Goal: Contribute content: Contribute content

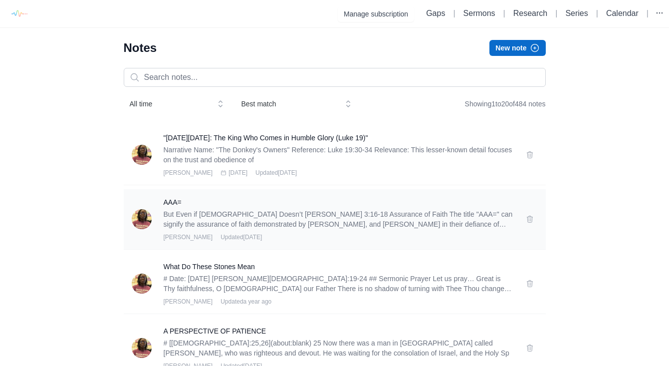
click at [452, 220] on p "But Even if [DEMOGRAPHIC_DATA] Doesn’t [PERSON_NAME] 3:16-18 Assurance of Faith…" at bounding box center [339, 219] width 350 height 20
click at [137, 225] on img at bounding box center [142, 219] width 20 height 20
click at [179, 202] on h3 "AAA=" at bounding box center [339, 202] width 350 height 10
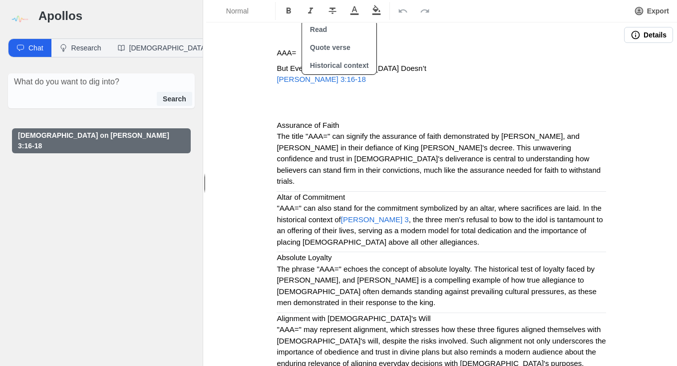
click at [303, 79] on span "Daniel 3:16-18" at bounding box center [321, 79] width 89 height 8
click at [79, 129] on button "sermon on Daniel 3:16-18" at bounding box center [101, 140] width 179 height 25
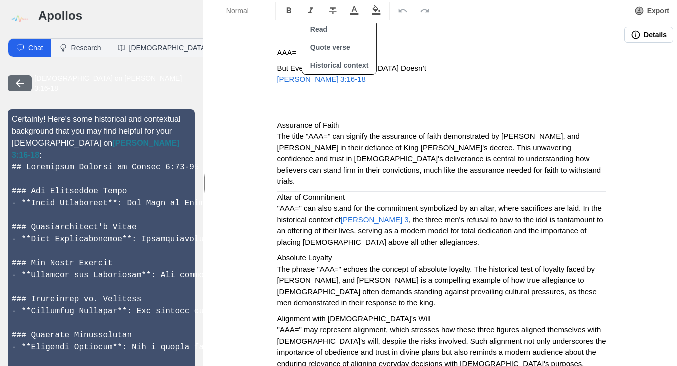
click at [635, 33] on button "Details" at bounding box center [648, 35] width 49 height 16
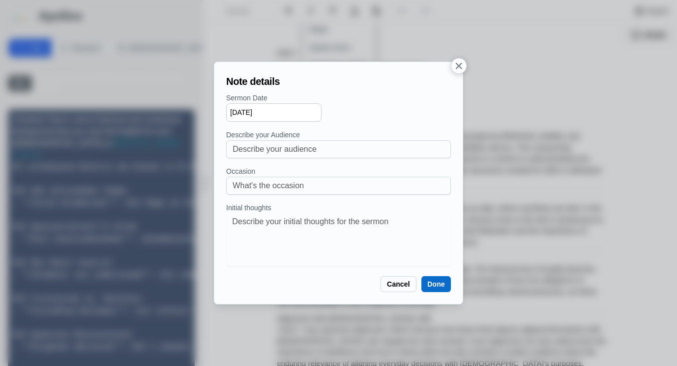
click at [402, 282] on button "Cancel" at bounding box center [398, 284] width 36 height 16
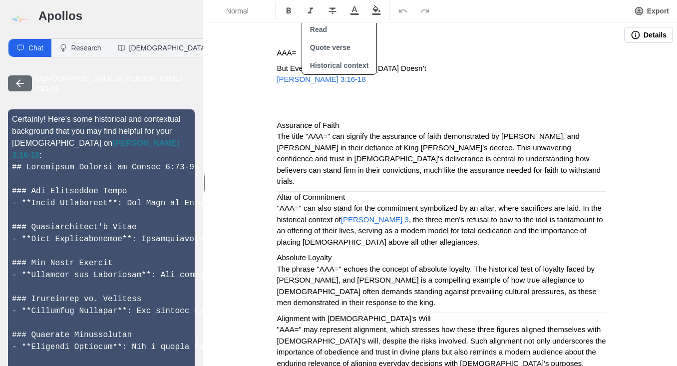
click at [21, 79] on icon "button" at bounding box center [20, 83] width 12 height 12
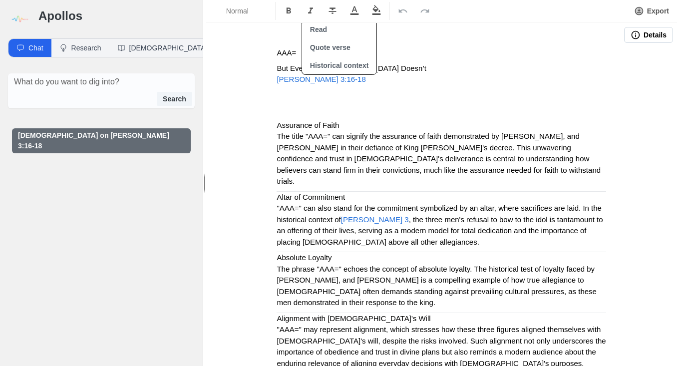
click at [35, 16] on div at bounding box center [23, 19] width 30 height 22
click at [19, 24] on img at bounding box center [19, 19] width 22 height 22
click at [21, 18] on img at bounding box center [19, 19] width 22 height 22
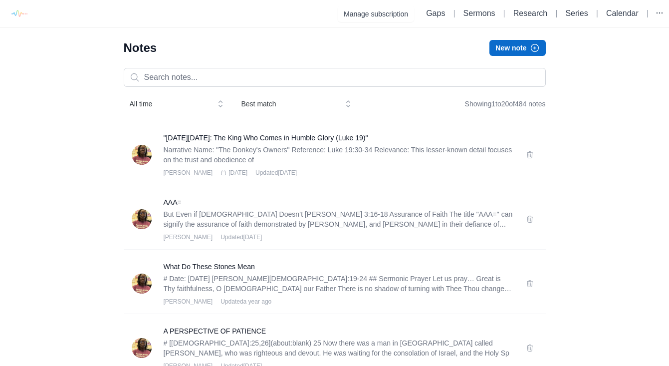
click at [513, 47] on button "New note" at bounding box center [518, 48] width 56 height 16
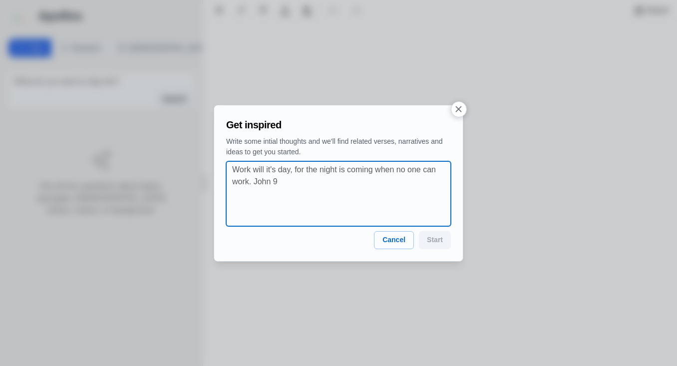
click at [295, 177] on textarea at bounding box center [341, 194] width 219 height 60
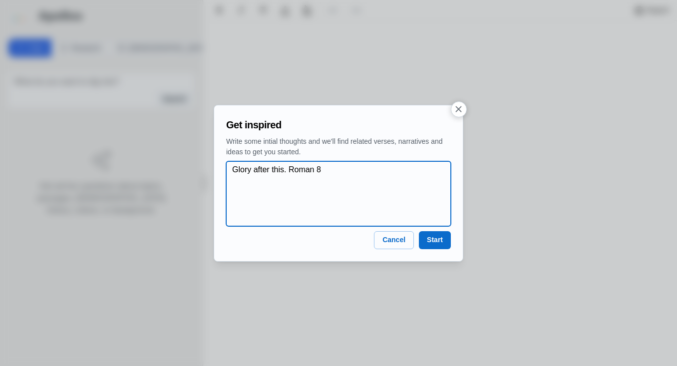
type textarea "Glory after this. Roman 8"
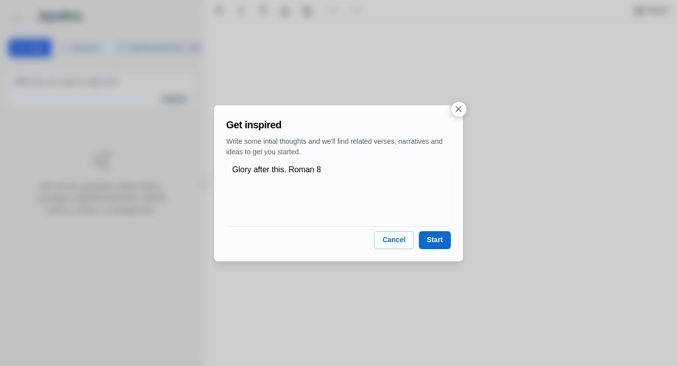
click at [426, 245] on button "Start" at bounding box center [435, 240] width 32 height 18
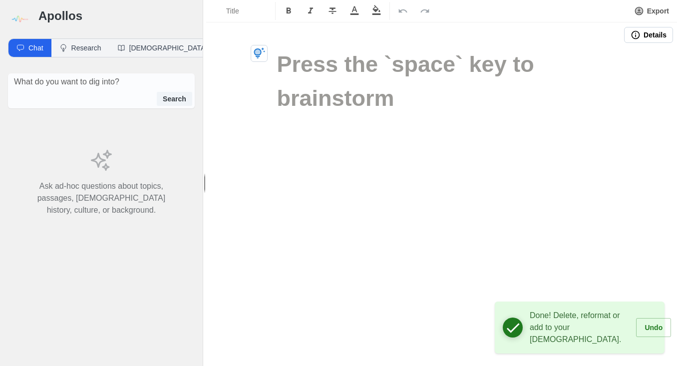
click at [570, 330] on p "Done! Delete, reformat or add to your sermon." at bounding box center [575, 328] width 91 height 36
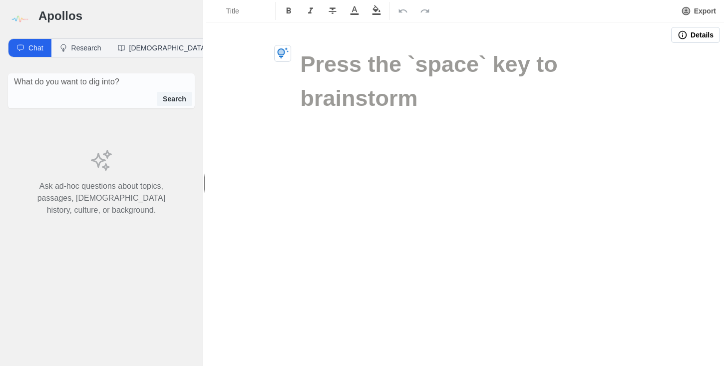
click at [451, 166] on div "Title Export Details" at bounding box center [465, 183] width 518 height 366
click at [364, 66] on h1 at bounding box center [465, 64] width 330 height 34
click at [282, 46] on button "button" at bounding box center [282, 53] width 17 height 17
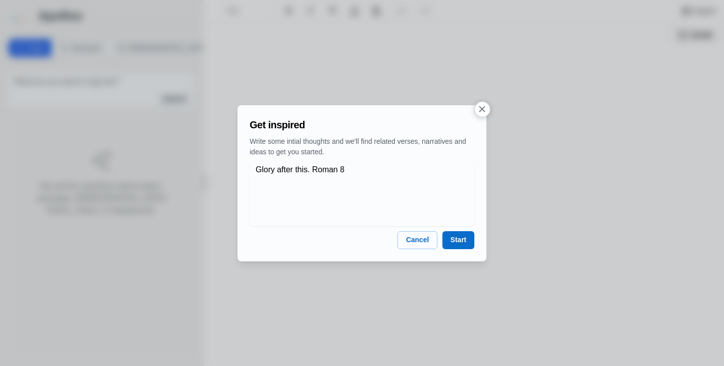
click at [458, 238] on button "Start" at bounding box center [458, 240] width 32 height 18
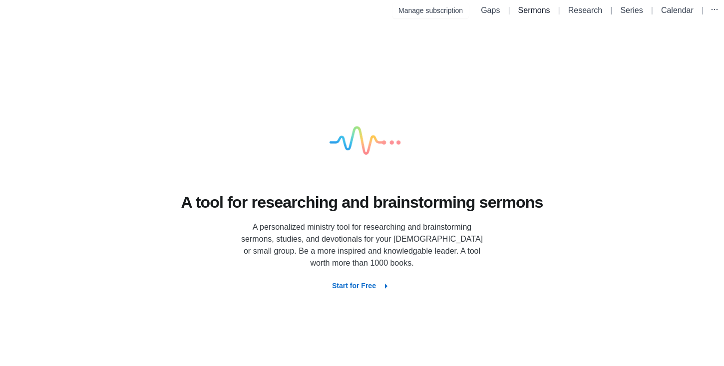
click at [518, 11] on link "Sermons" at bounding box center [534, 10] width 32 height 8
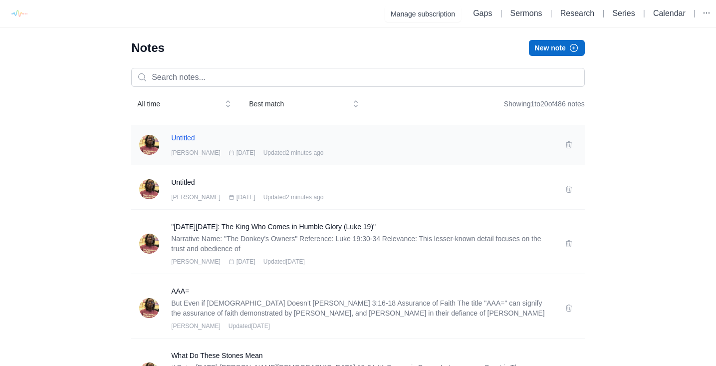
click at [185, 138] on h3 "Untitled" at bounding box center [362, 138] width 382 height 10
click at [566, 43] on button "New note" at bounding box center [557, 48] width 56 height 16
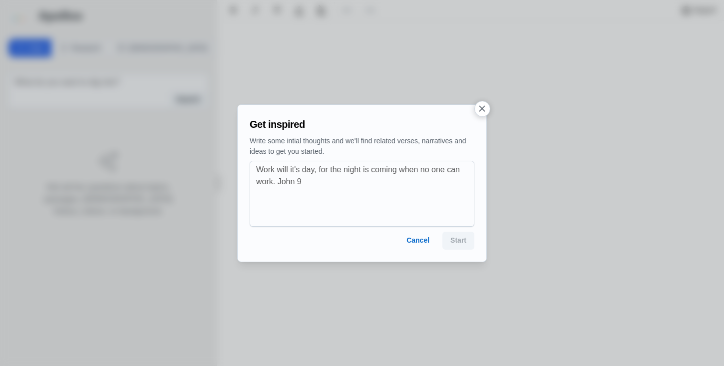
click at [489, 105] on button "button" at bounding box center [482, 109] width 16 height 16
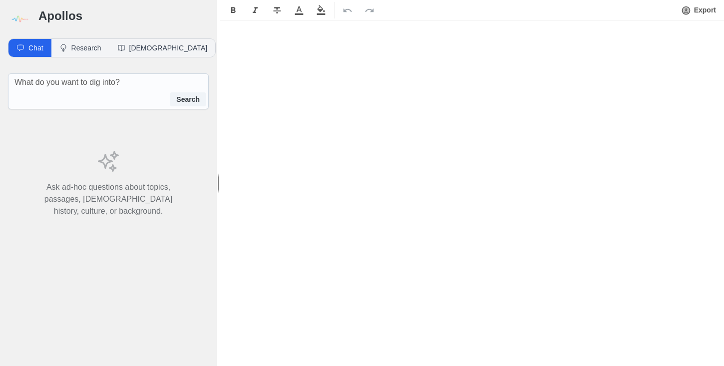
click at [18, 17] on img at bounding box center [19, 19] width 22 height 22
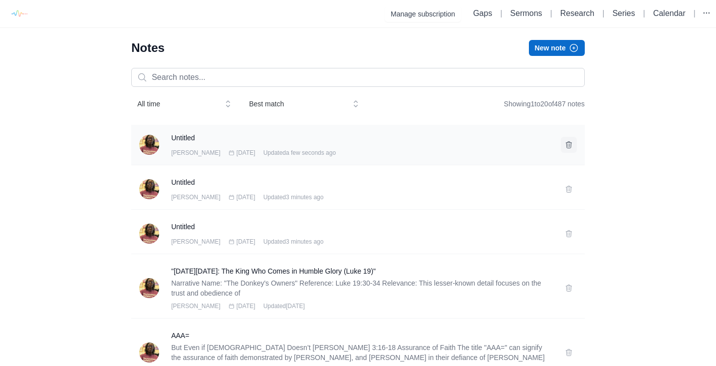
click at [564, 143] on button at bounding box center [569, 145] width 16 height 16
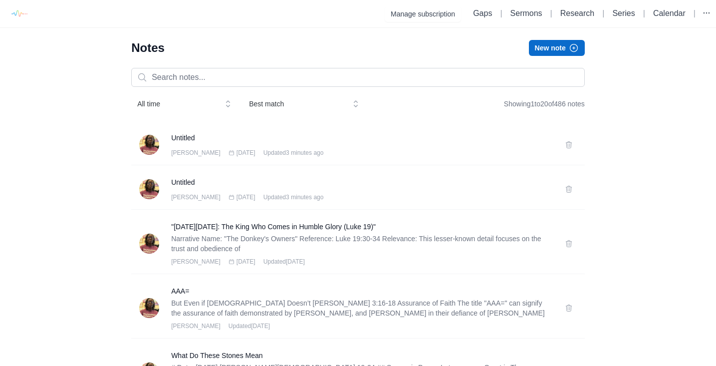
click at [569, 145] on icon at bounding box center [569, 145] width 8 height 8
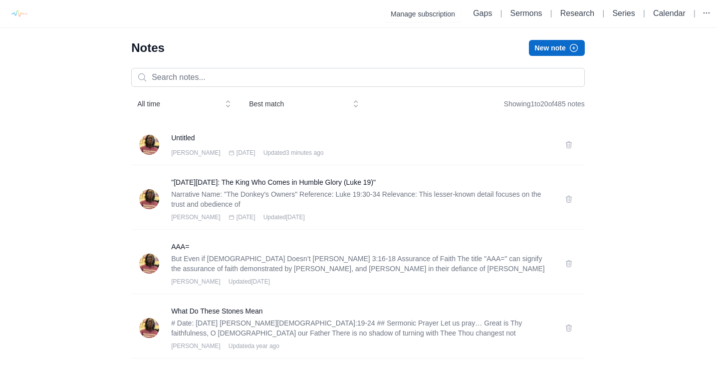
click at [569, 145] on icon at bounding box center [569, 145] width 8 height 8
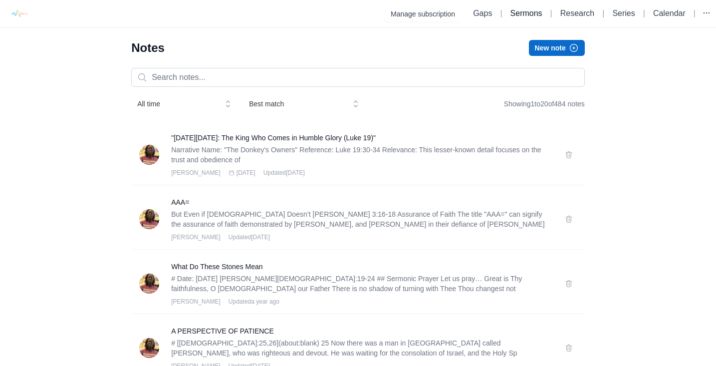
click at [524, 14] on link "Sermons" at bounding box center [527, 13] width 32 height 8
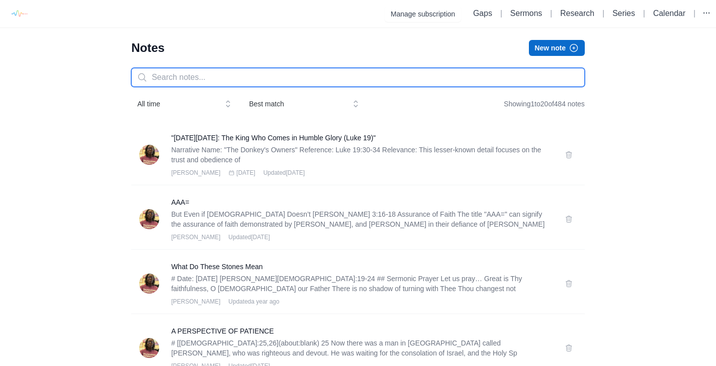
click at [477, 80] on input "text" at bounding box center [358, 77] width 454 height 19
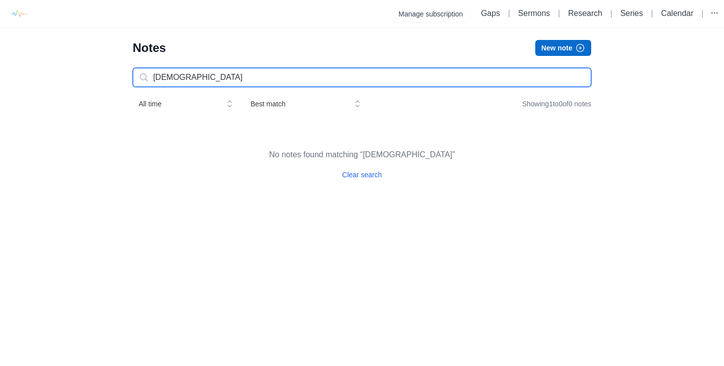
type input "[DEMOGRAPHIC_DATA]"
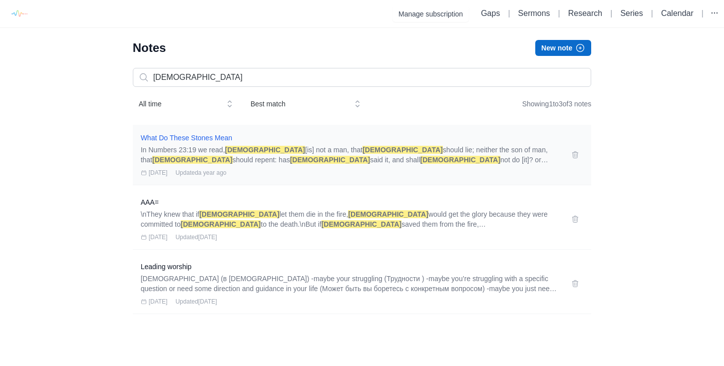
click at [209, 138] on h3 "What Do These Stones Mean" at bounding box center [350, 138] width 419 height 10
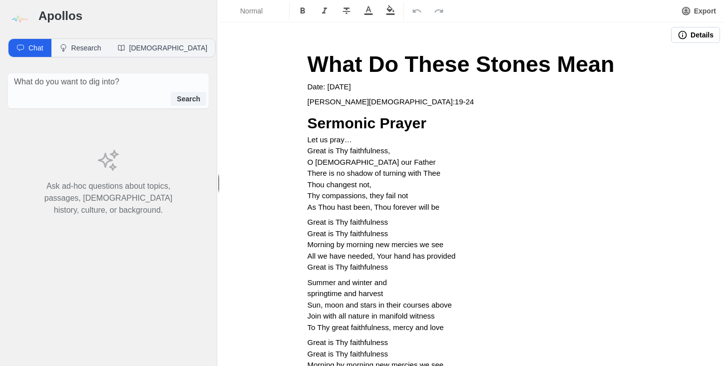
click at [363, 96] on p "[PERSON_NAME][DEMOGRAPHIC_DATA]:19-24" at bounding box center [473, 101] width 330 height 11
click at [334, 66] on span "What Do These Stones Mean" at bounding box center [461, 63] width 307 height 25
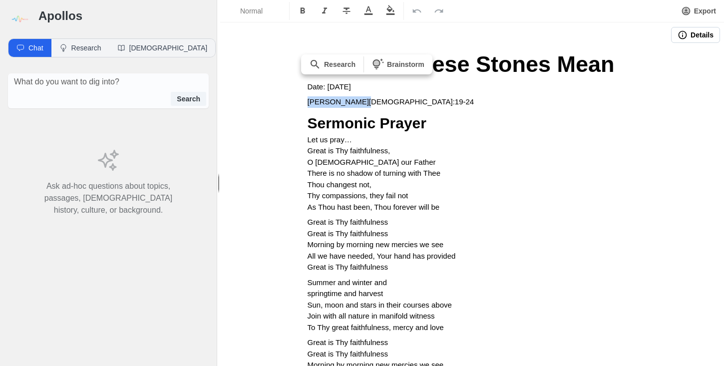
drag, startPoint x: 302, startPoint y: 102, endPoint x: 370, endPoint y: 97, distance: 68.6
click at [266, 12] on span "Normal" at bounding box center [257, 11] width 35 height 10
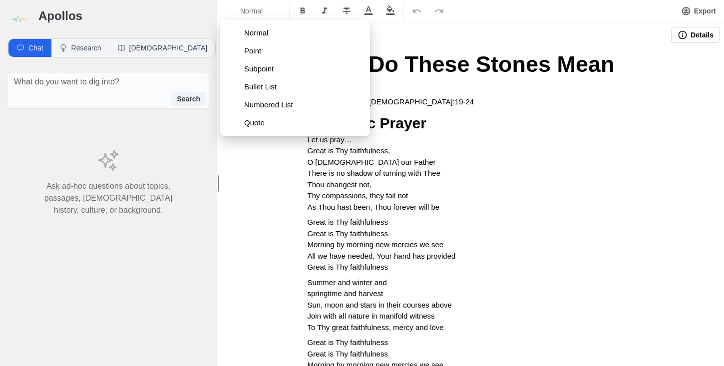
click at [599, 41] on div at bounding box center [447, 35] width 447 height 16
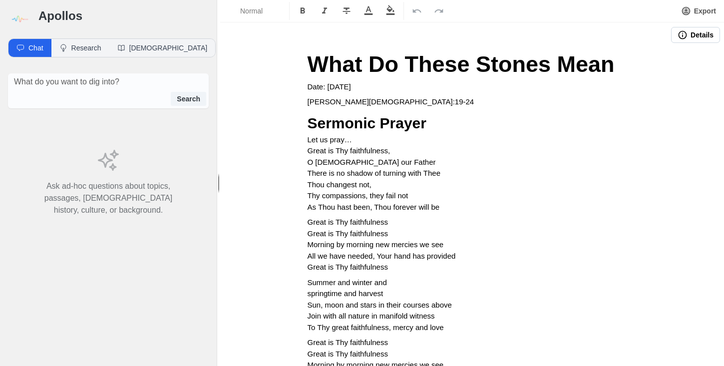
click at [357, 99] on span "[PERSON_NAME][DEMOGRAPHIC_DATA]:19-24" at bounding box center [391, 101] width 167 height 8
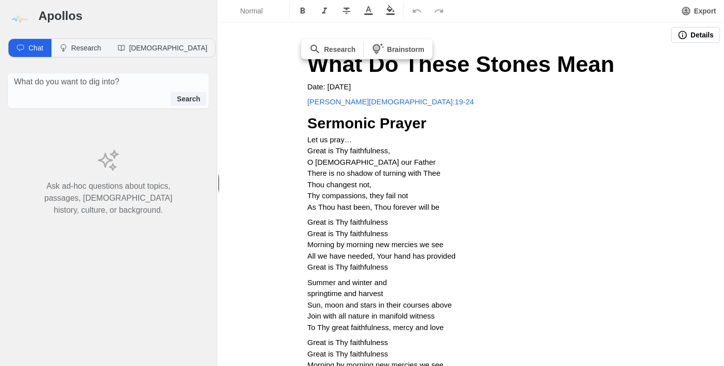
drag, startPoint x: 395, startPoint y: 88, endPoint x: 258, endPoint y: 79, distance: 137.6
click at [341, 65] on span "What Do These Stones Mean" at bounding box center [461, 63] width 307 height 25
click at [420, 97] on p "Joshua 4:19-24" at bounding box center [473, 101] width 330 height 11
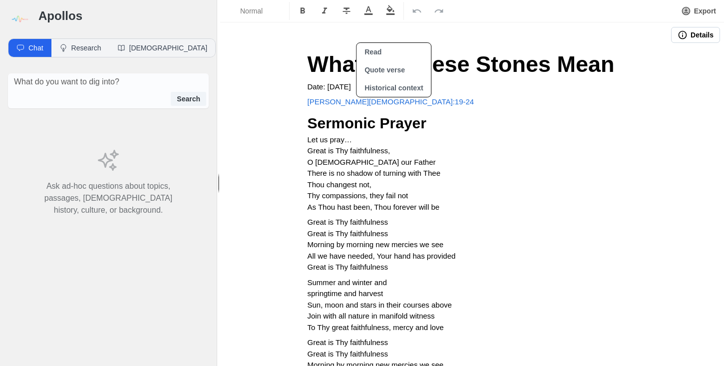
click at [678, 37] on icon "button" at bounding box center [682, 35] width 10 height 10
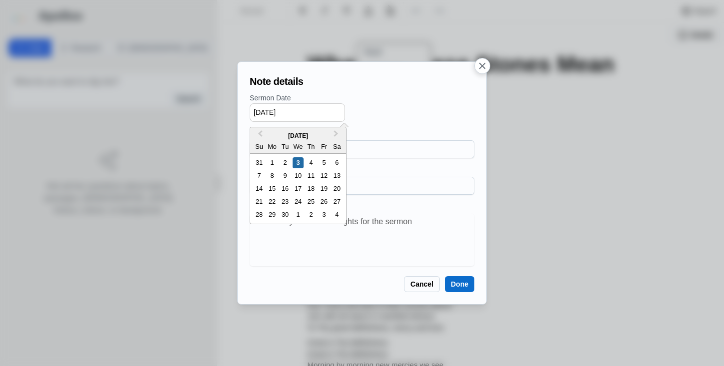
drag, startPoint x: 301, startPoint y: 113, endPoint x: 192, endPoint y: 91, distance: 110.9
click at [192, 91] on div "Note details Sermon Date 09/03/2025 Previous Month Next Month September 2025 Su…" at bounding box center [362, 183] width 724 height 366
type input "08/11/2024"
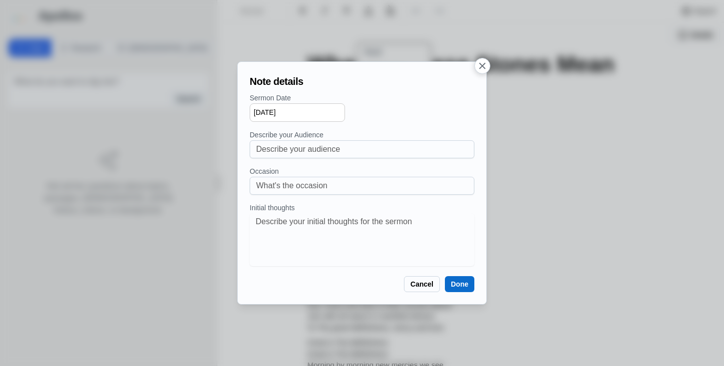
click at [452, 279] on button "Done" at bounding box center [459, 284] width 29 height 16
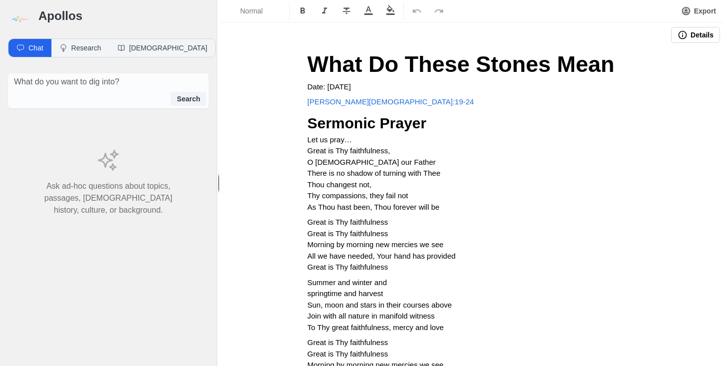
click at [454, 159] on p "Let us pray… Great is Thy faithfulness, O God our Father There is no shadow of …" at bounding box center [473, 173] width 330 height 79
click at [685, 32] on button "Details" at bounding box center [695, 35] width 49 height 16
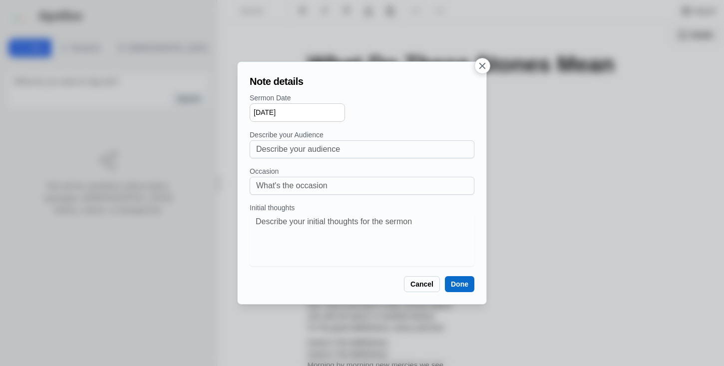
click at [479, 66] on icon "button" at bounding box center [482, 65] width 10 height 10
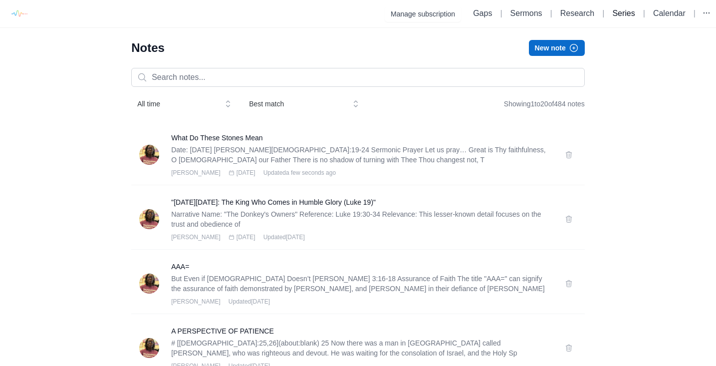
click at [621, 16] on link "Series" at bounding box center [624, 13] width 22 height 8
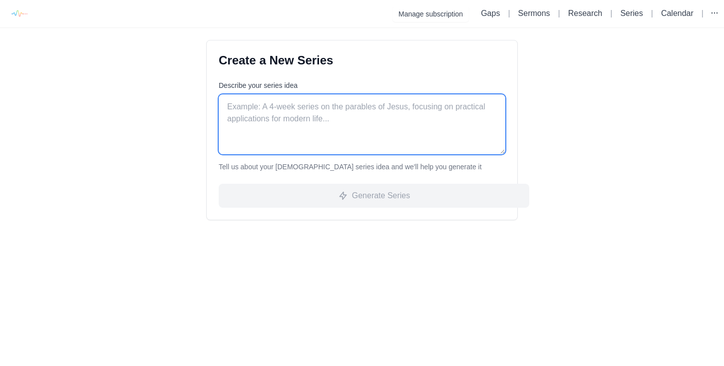
click at [384, 108] on textarea "Describe your series idea" at bounding box center [362, 124] width 287 height 60
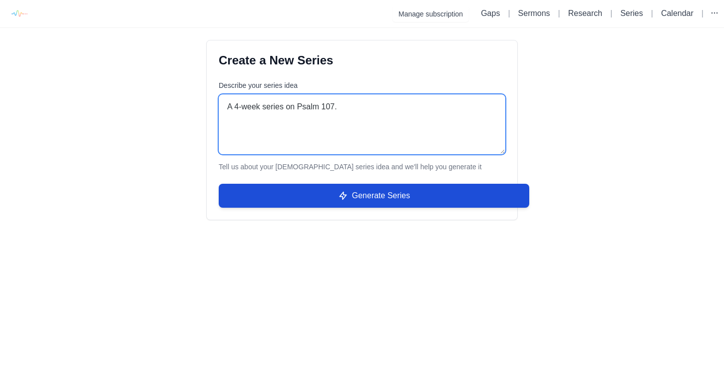
type textarea "A 4-week series on Psalm 107."
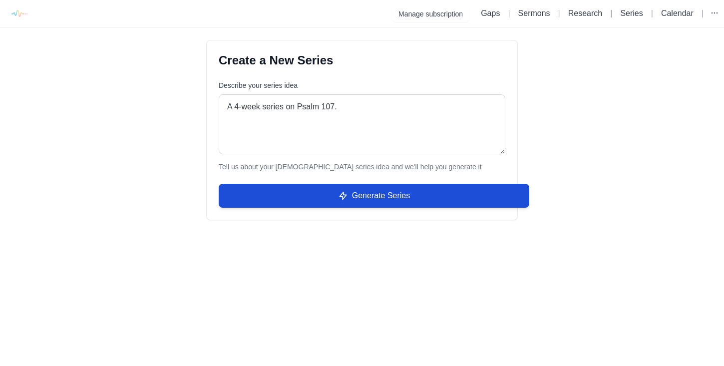
click at [402, 203] on button "Generate Series" at bounding box center [374, 196] width 311 height 24
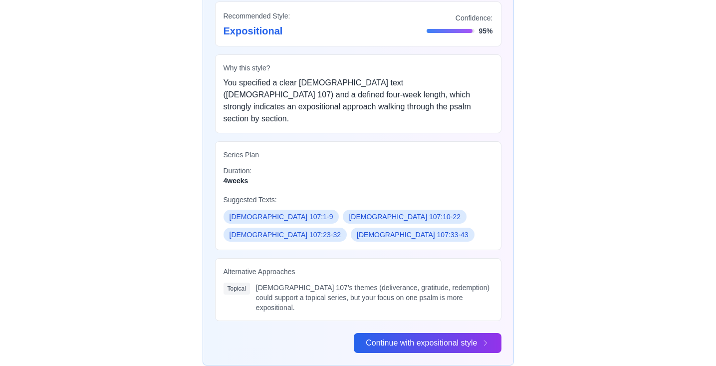
scroll to position [84, 0]
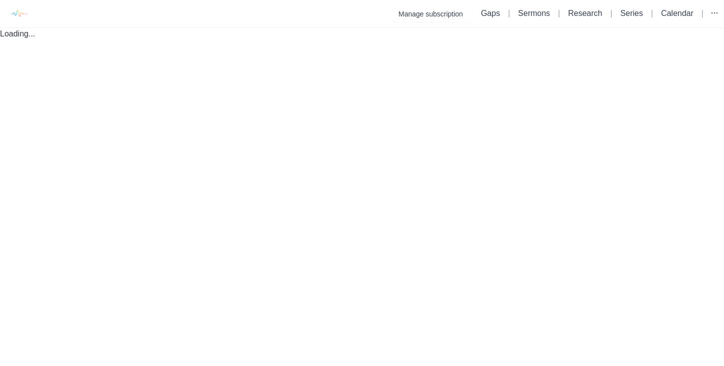
drag, startPoint x: 718, startPoint y: 147, endPoint x: 723, endPoint y: 238, distance: 91.0
click at [723, 40] on html "Manage subscription Gaps | Sermons | Research | Series | Calendar | Loading... …" at bounding box center [362, 20] width 724 height 40
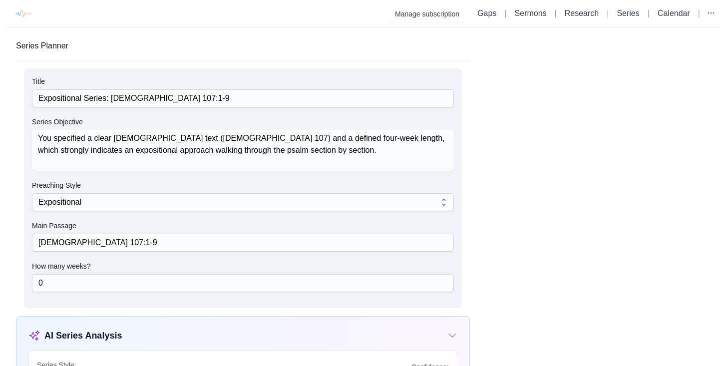
scroll to position [361, 0]
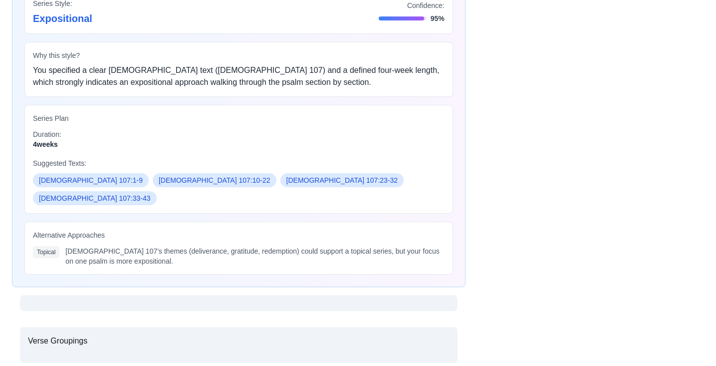
drag, startPoint x: 131, startPoint y: 322, endPoint x: 122, endPoint y: 323, distance: 9.5
click at [131, 335] on p "Verse Groupings" at bounding box center [239, 345] width 422 height 20
click at [55, 335] on p "Verse Groupings" at bounding box center [239, 345] width 422 height 20
click at [66, 175] on button "[DEMOGRAPHIC_DATA] 107:1-9" at bounding box center [91, 180] width 116 height 14
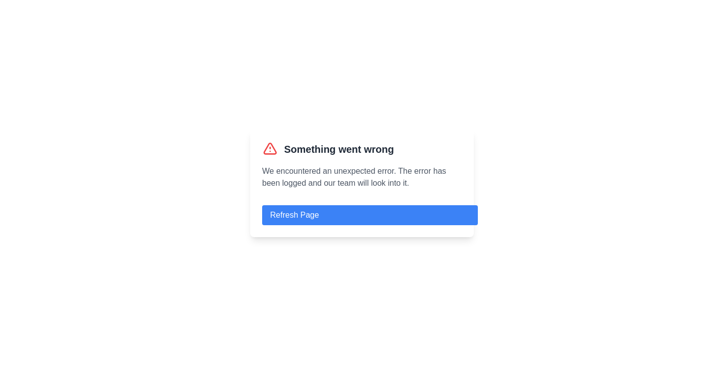
scroll to position [0, 0]
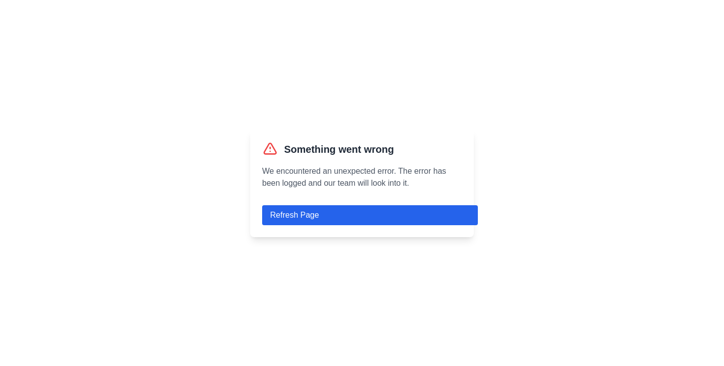
click at [285, 215] on button "Refresh Page" at bounding box center [370, 215] width 216 height 20
